Goal: Transaction & Acquisition: Obtain resource

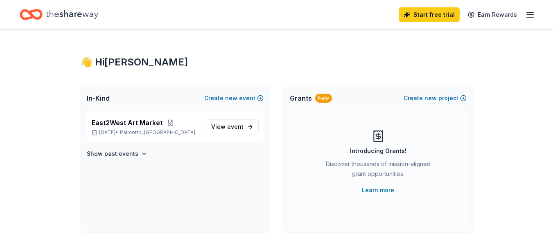
click at [533, 13] on icon "button" at bounding box center [530, 15] width 10 height 10
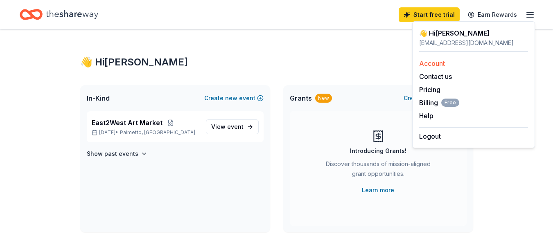
click at [434, 63] on link "Account" at bounding box center [432, 63] width 26 height 8
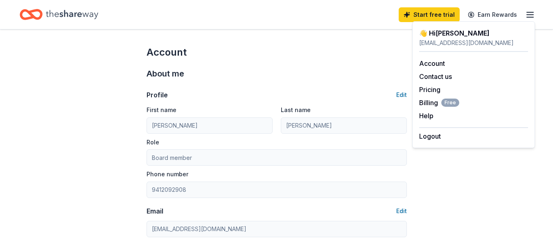
click at [28, 15] on icon "Home" at bounding box center [31, 14] width 23 height 19
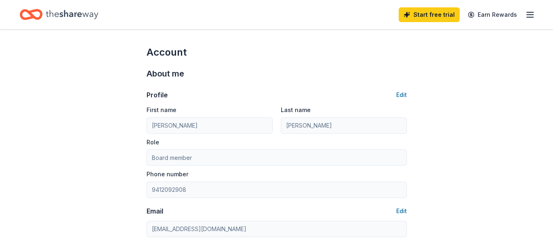
click at [58, 13] on icon "Home" at bounding box center [72, 14] width 52 height 9
click at [74, 15] on icon "Home" at bounding box center [72, 14] width 52 height 17
click at [24, 9] on icon "Home" at bounding box center [31, 14] width 23 height 19
click at [528, 16] on icon "button" at bounding box center [530, 15] width 10 height 10
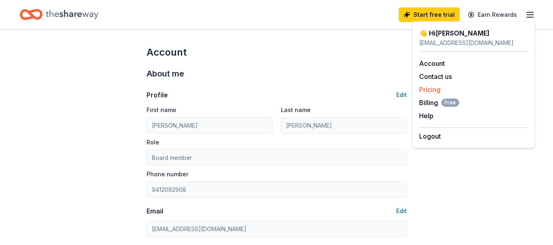
click at [431, 92] on link "Pricing" at bounding box center [429, 89] width 21 height 8
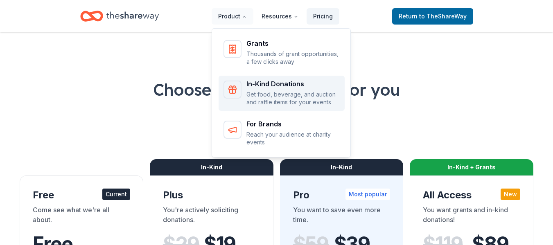
click at [271, 90] on div "In-Kind Donations Get food, beverage, and auction and raffle items for your eve…" at bounding box center [292, 94] width 93 height 26
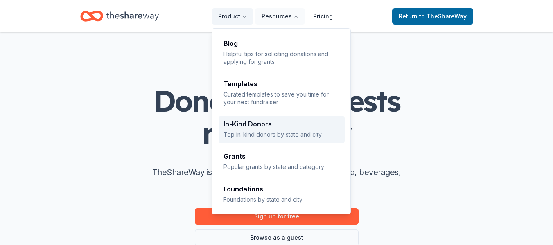
click at [253, 122] on div "In-Kind Donors" at bounding box center [281, 124] width 116 height 7
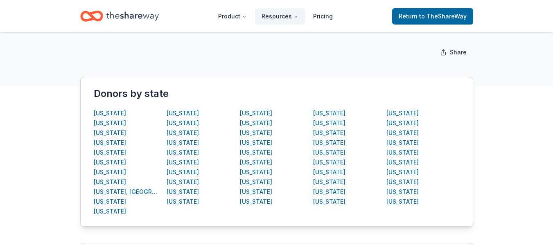
scroll to position [123, 0]
click at [99, 203] on div "Florida" at bounding box center [110, 201] width 32 height 10
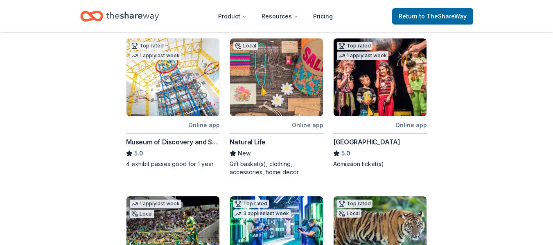
scroll to position [286, 0]
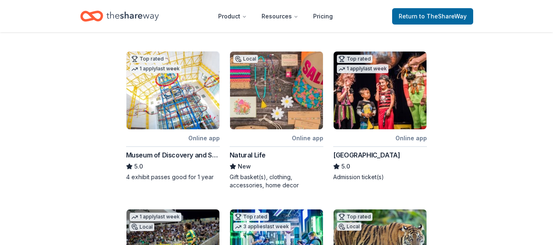
click at [183, 155] on div "Museum of Discovery and Science" at bounding box center [173, 155] width 94 height 10
click at [234, 154] on div "Natural Life" at bounding box center [247, 155] width 36 height 10
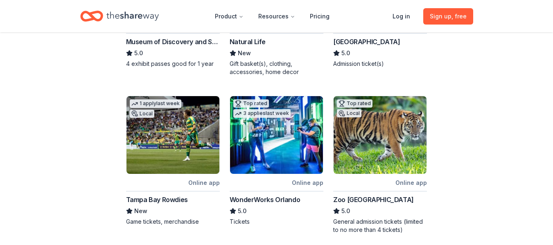
scroll to position [450, 0]
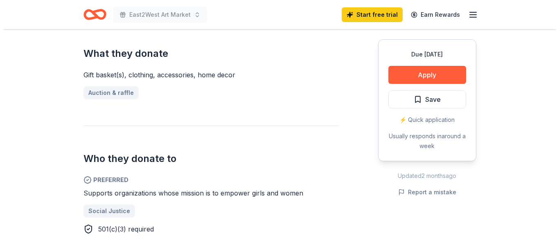
scroll to position [327, 0]
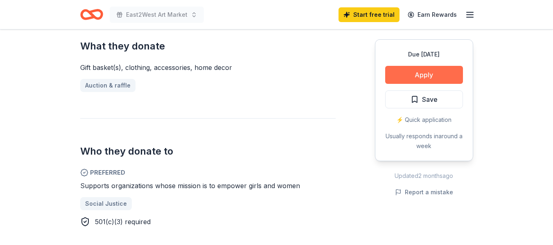
click at [420, 79] on button "Apply" at bounding box center [424, 75] width 78 height 18
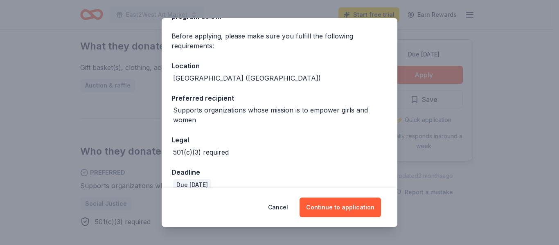
scroll to position [69, 0]
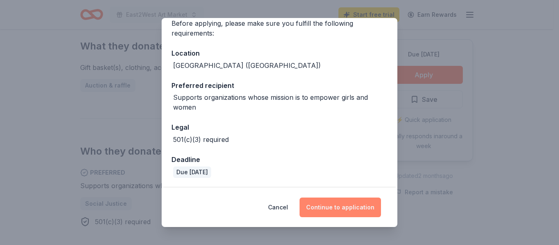
click at [331, 213] on button "Continue to application" at bounding box center [339, 208] width 81 height 20
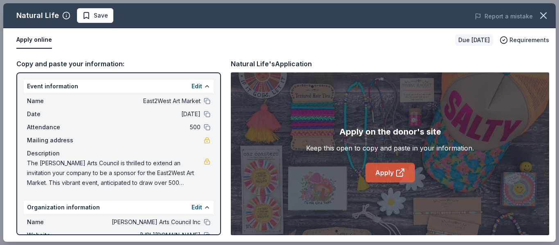
click at [386, 175] on link "Apply" at bounding box center [389, 173] width 49 height 20
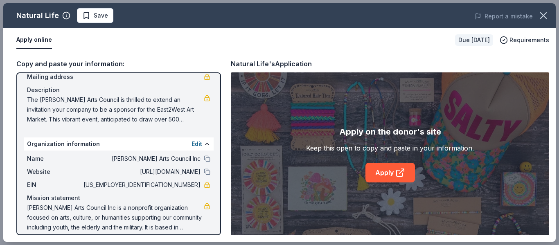
scroll to position [71, 0]
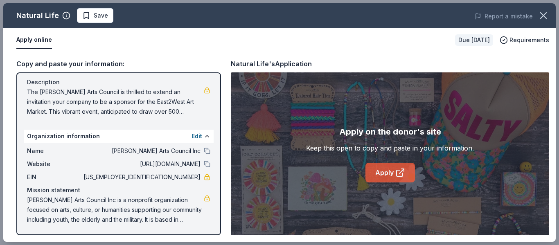
click at [382, 178] on link "Apply" at bounding box center [389, 173] width 49 height 20
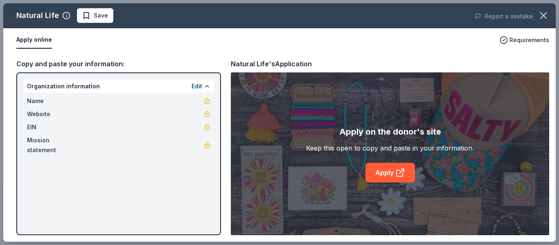
scroll to position [0, 0]
